Goal: Transaction & Acquisition: Purchase product/service

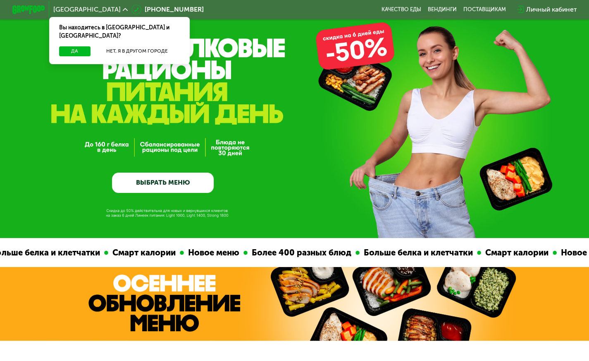
scroll to position [41, 0]
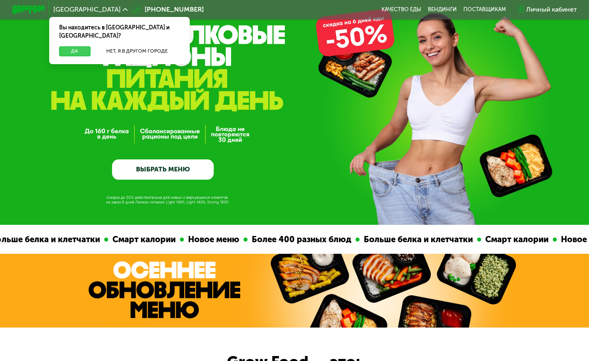
click at [72, 46] on button "Да" at bounding box center [74, 51] width 31 height 10
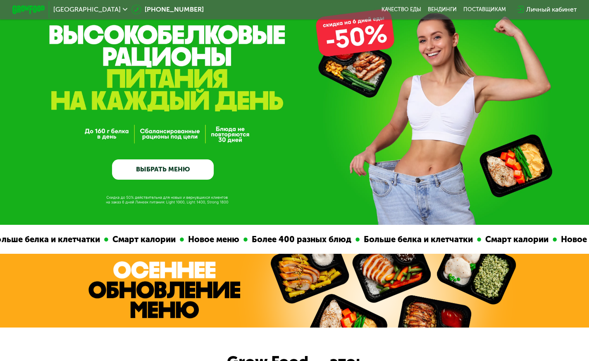
click at [202, 170] on link "ВЫБРАТЬ МЕНЮ" at bounding box center [163, 169] width 102 height 20
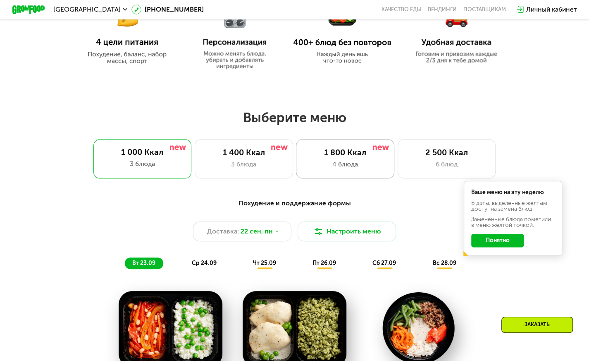
scroll to position [440, 0]
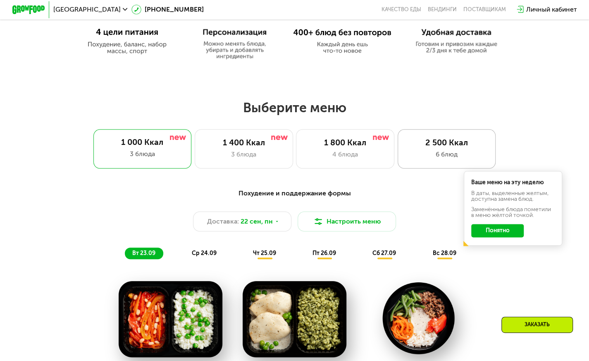
click at [465, 151] on div "2 500 Ккал 6 блюд" at bounding box center [447, 148] width 98 height 39
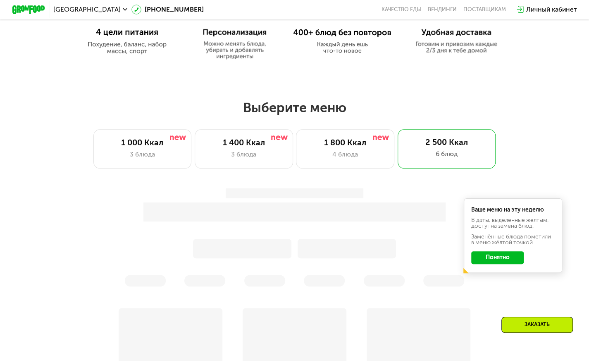
click at [510, 263] on button "Понятно" at bounding box center [498, 257] width 53 height 13
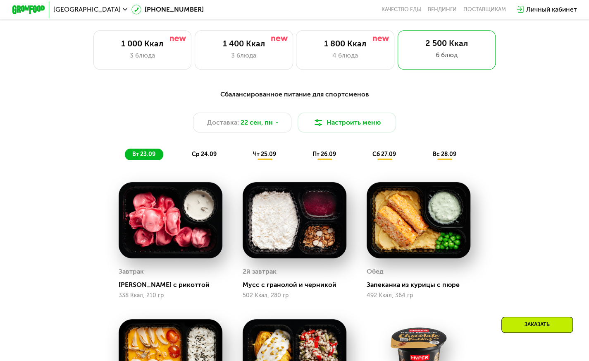
scroll to position [620, 0]
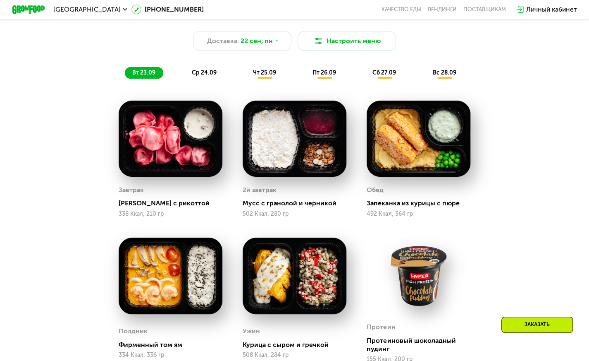
click at [204, 74] on span "ср 24.09" at bounding box center [204, 72] width 25 height 7
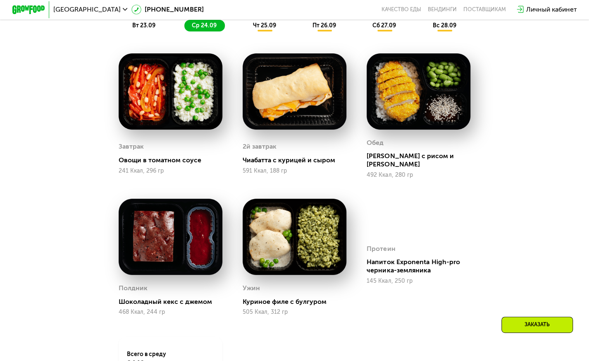
scroll to position [662, 0]
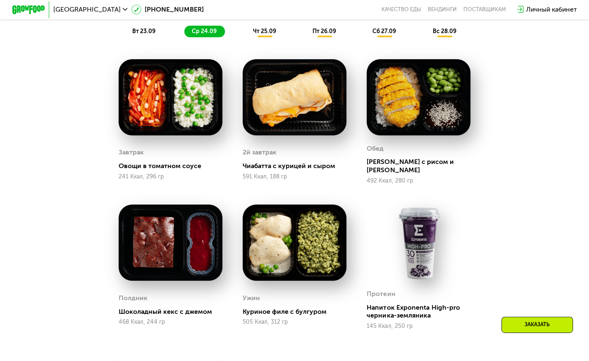
click at [139, 35] on span "вт 23.09" at bounding box center [143, 31] width 23 height 7
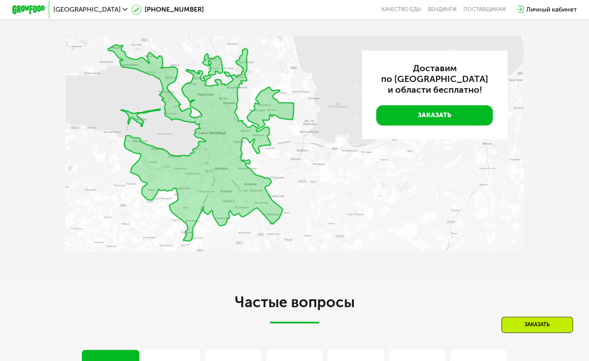
scroll to position [2275, 0]
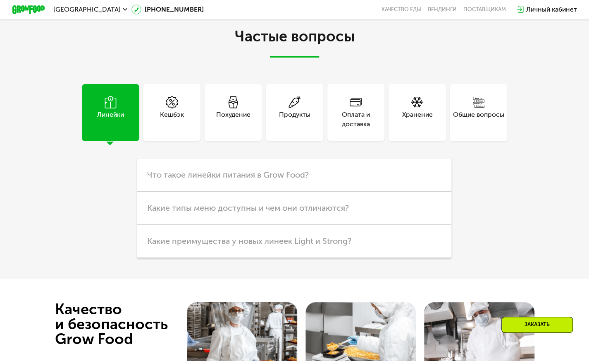
click at [283, 129] on div "Продукты" at bounding box center [294, 120] width 31 height 20
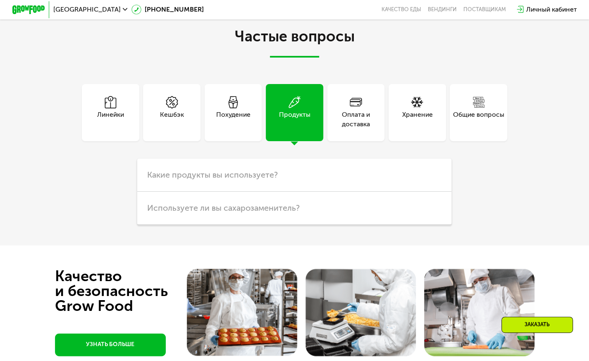
click at [125, 135] on div "Линейки" at bounding box center [110, 112] width 57 height 57
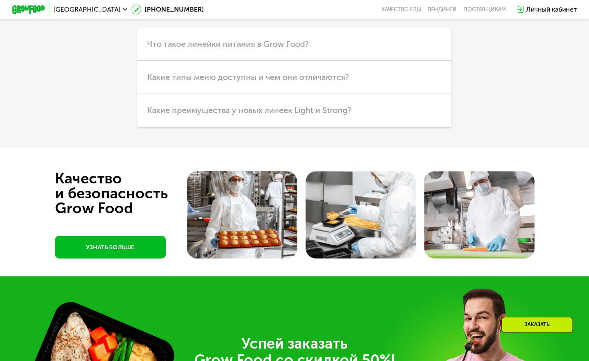
scroll to position [2358, 0]
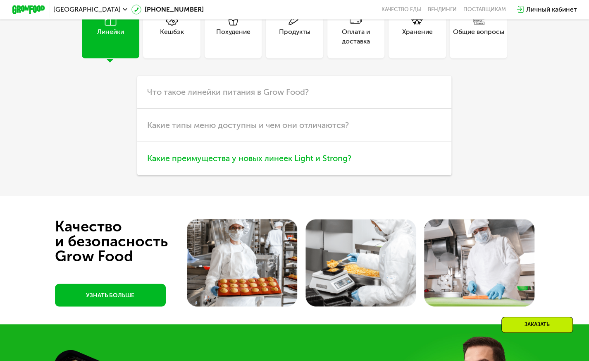
click at [336, 175] on h3 "Какие преимущества у новых линеек Light и Strong?" at bounding box center [294, 158] width 314 height 33
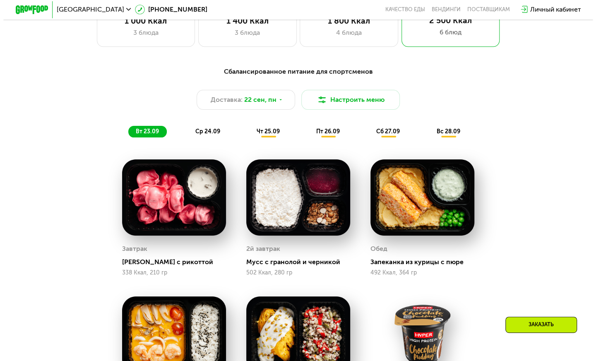
scroll to position [538, 0]
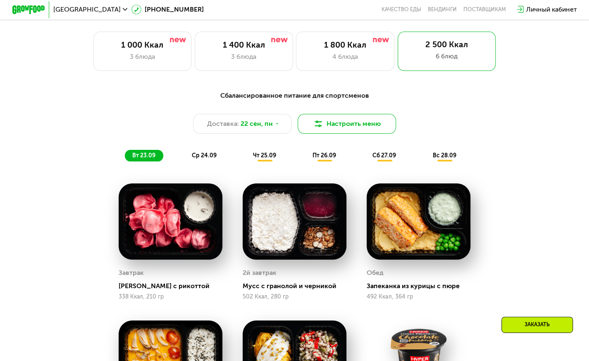
click at [339, 128] on button "Настроить меню" at bounding box center [347, 124] width 98 height 20
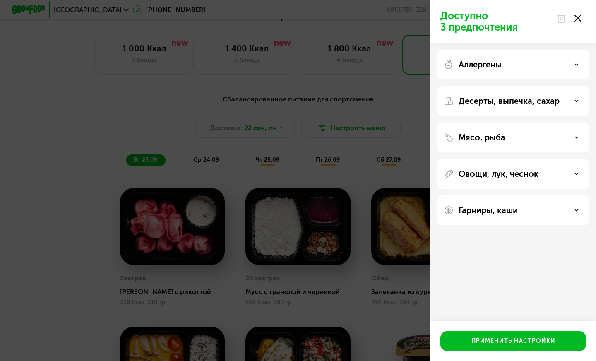
click at [533, 73] on div "Аллергены" at bounding box center [513, 65] width 152 height 30
click at [530, 67] on div "Аллергены" at bounding box center [512, 65] width 139 height 10
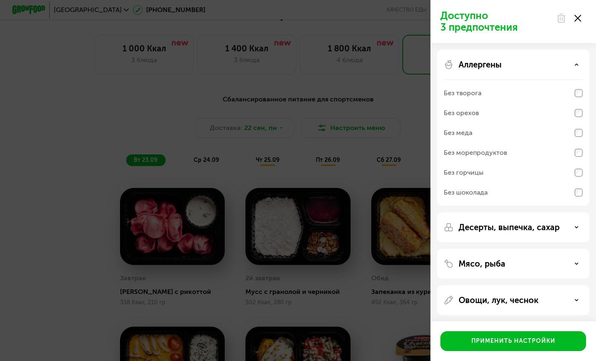
click at [532, 65] on div "Аллергены" at bounding box center [512, 65] width 139 height 10
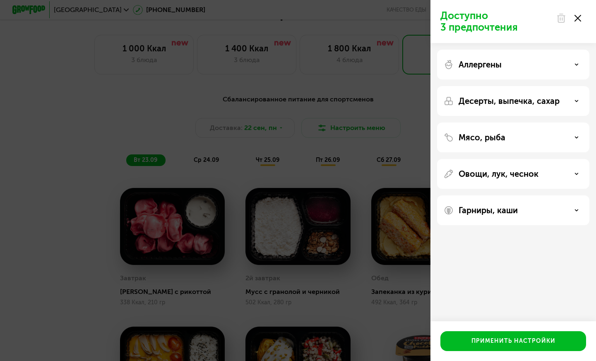
click at [516, 209] on p "Гарниры, каши" at bounding box center [487, 210] width 59 height 10
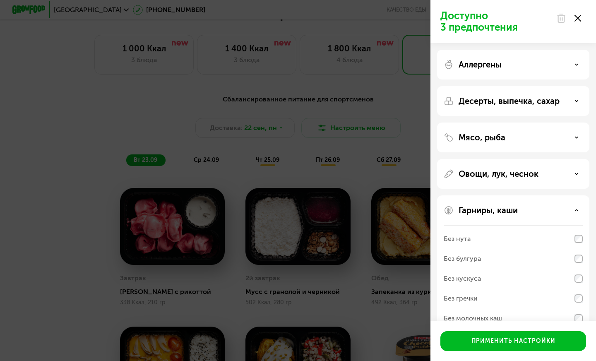
scroll to position [18, 0]
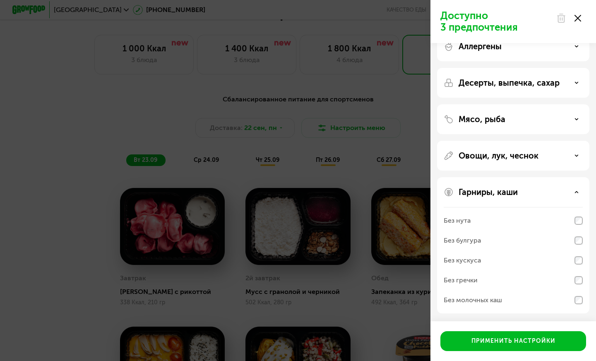
click at [522, 192] on div "Гарниры, каши" at bounding box center [512, 192] width 139 height 10
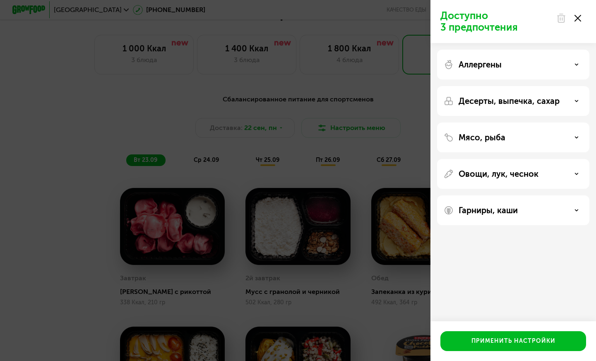
scroll to position [0, 0]
click at [511, 105] on p "Десерты, выпечка, сахар" at bounding box center [508, 101] width 101 height 10
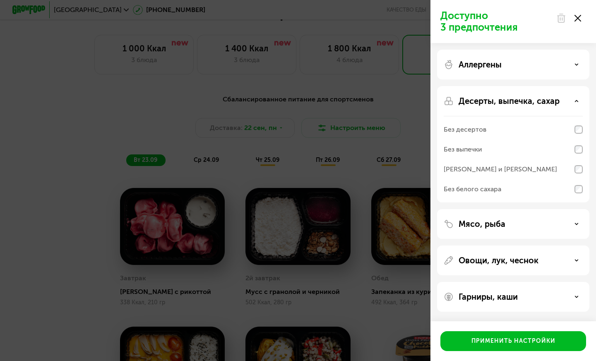
click at [510, 73] on div "Аллергены" at bounding box center [513, 65] width 152 height 30
click at [514, 224] on div "Мясо, рыба" at bounding box center [512, 224] width 139 height 10
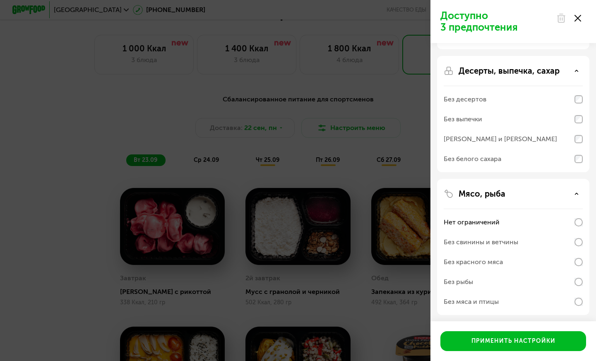
scroll to position [105, 0]
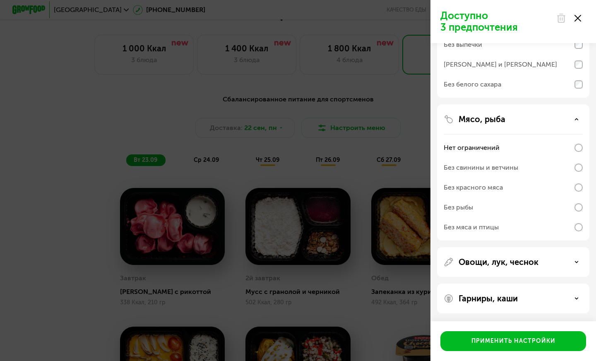
click at [518, 259] on p "Овощи, лук, чеснок" at bounding box center [498, 262] width 80 height 10
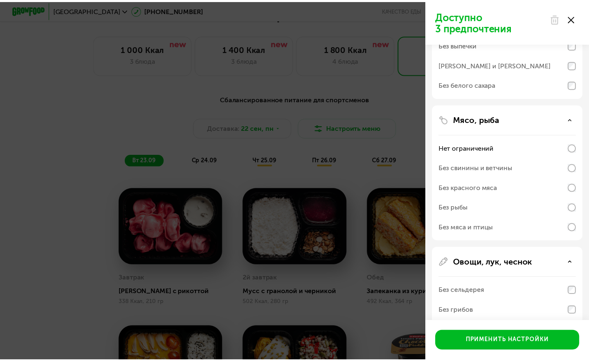
scroll to position [251, 0]
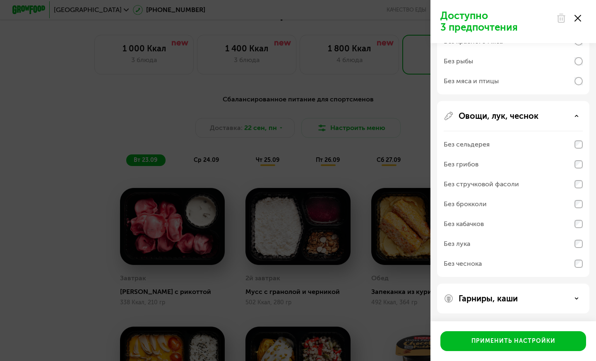
click at [576, 18] on icon at bounding box center [577, 18] width 7 height 7
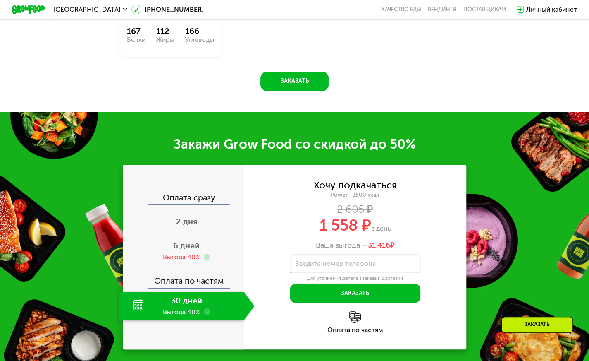
scroll to position [1076, 0]
